Goal: Information Seeking & Learning: Check status

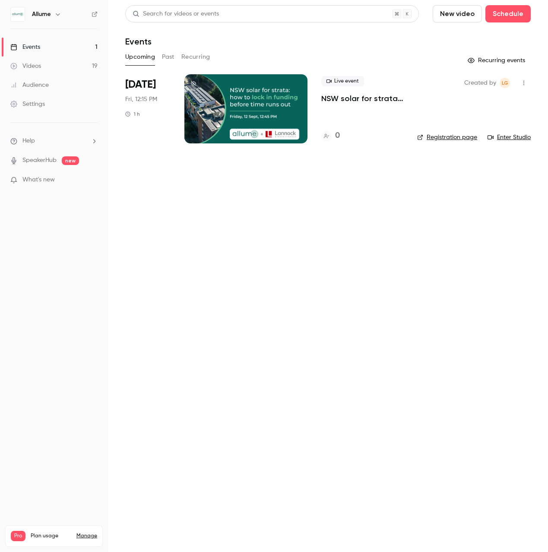
click at [369, 99] on p "NSW solar for strata – how to lock in funding before time runs out" at bounding box center [362, 98] width 82 height 10
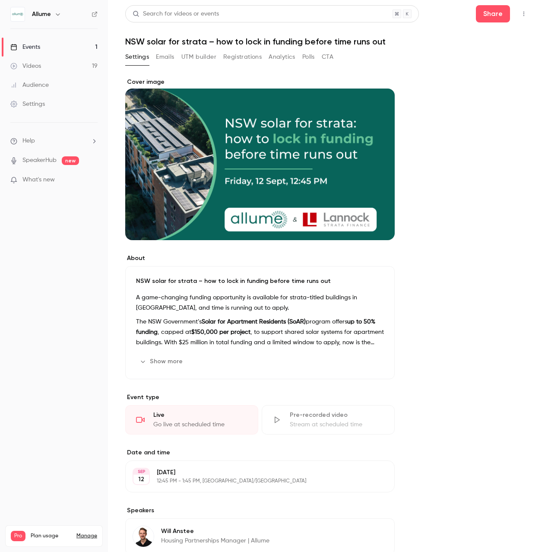
click at [262, 42] on h1 "NSW solar for strata – how to lock in funding before time runs out" at bounding box center [328, 41] width 406 height 10
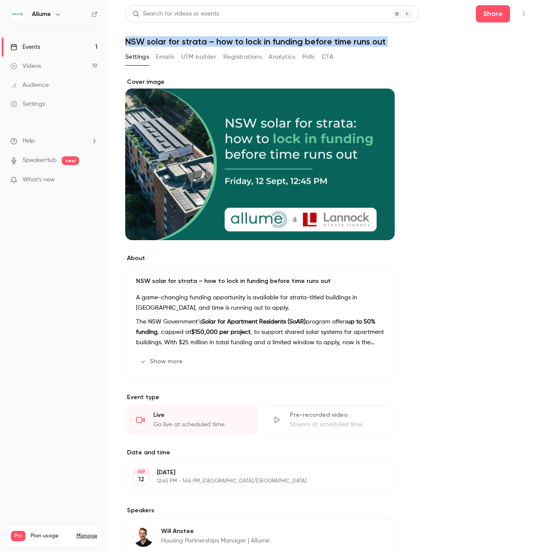
click at [262, 42] on h1 "NSW solar for strata – how to lock in funding before time runs out" at bounding box center [328, 41] width 406 height 10
copy div "NSW solar for strata – how to lock in funding before time runs out Settings Ema…"
click at [245, 57] on button "Registrations" at bounding box center [242, 57] width 38 height 14
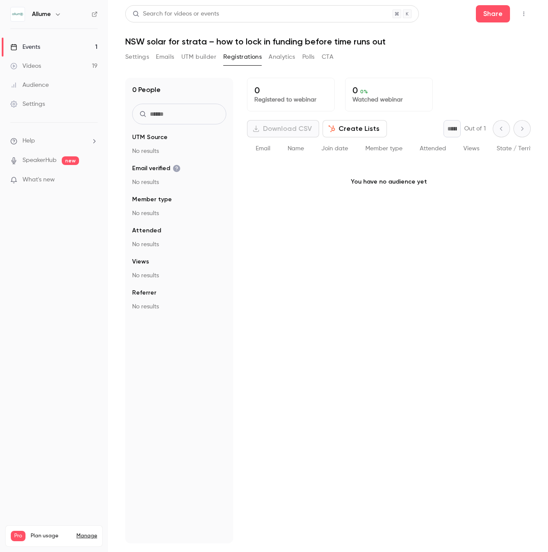
click at [396, 228] on div "0 Registered to webinar 0 0 % Watched webinar Download CSV Create Lists * Out o…" at bounding box center [389, 311] width 284 height 466
